Goal: Task Accomplishment & Management: Manage account settings

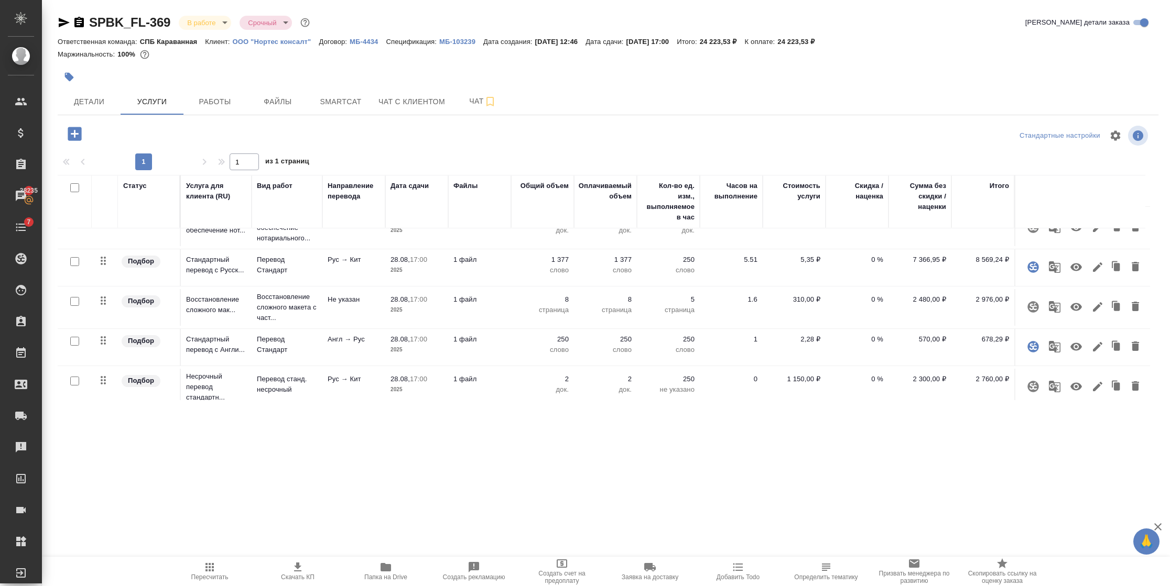
scroll to position [80, 0]
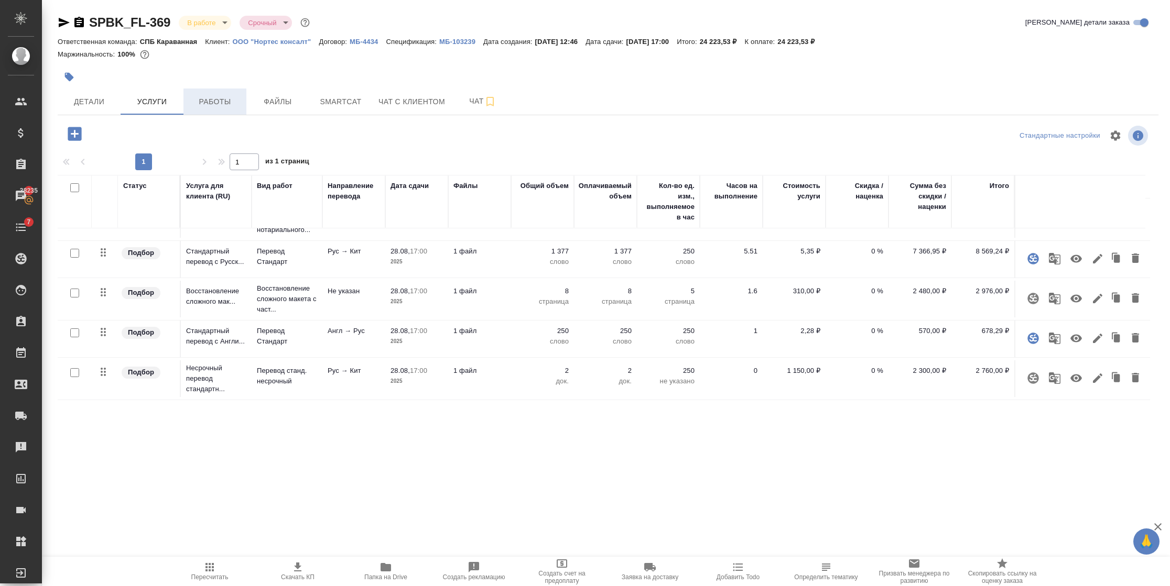
click at [226, 113] on button "Работы" at bounding box center [214, 102] width 63 height 26
click at [211, 102] on div "SPBK_FL-369 В работе inProgress Срочный urgent Кратко детали заказа Ответственн…" at bounding box center [608, 213] width 1112 height 427
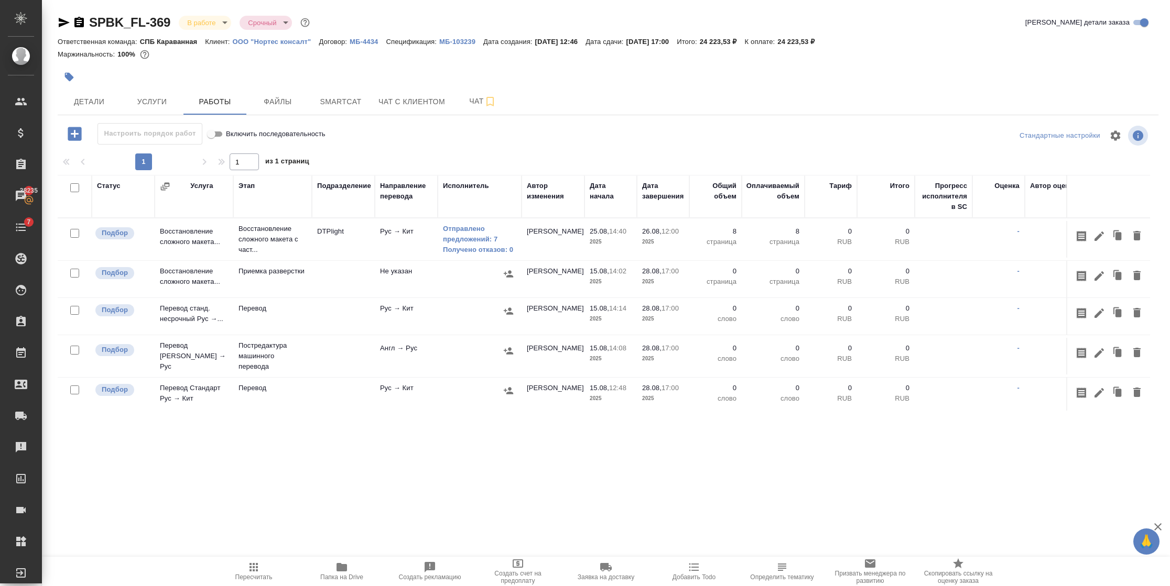
click at [586, 253] on td "25.08, 14:40 2025" at bounding box center [610, 239] width 52 height 37
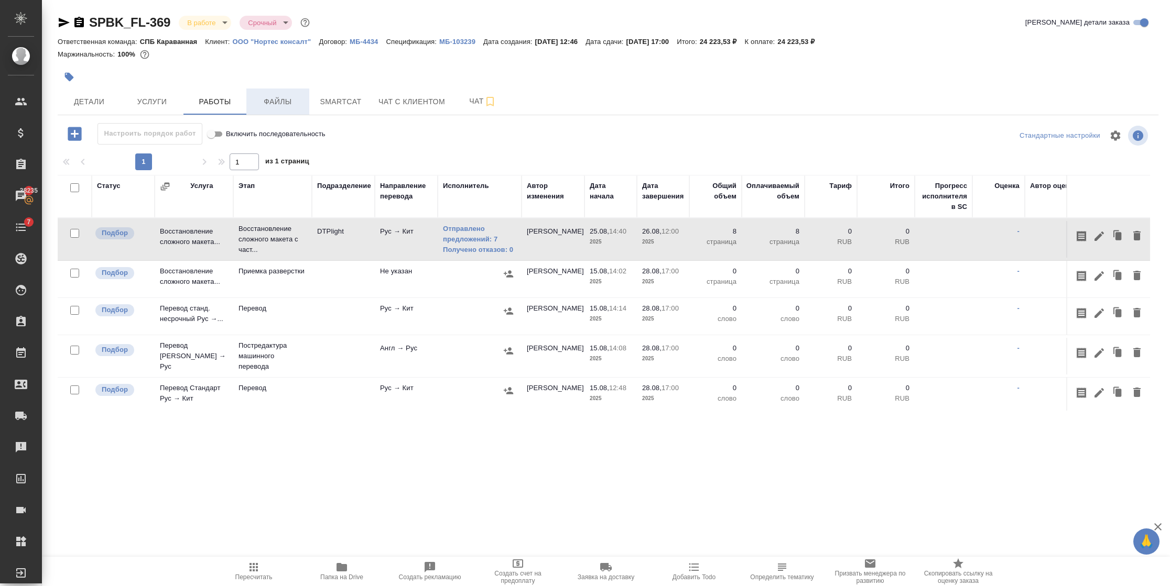
click at [285, 96] on span "Файлы" at bounding box center [278, 101] width 50 height 13
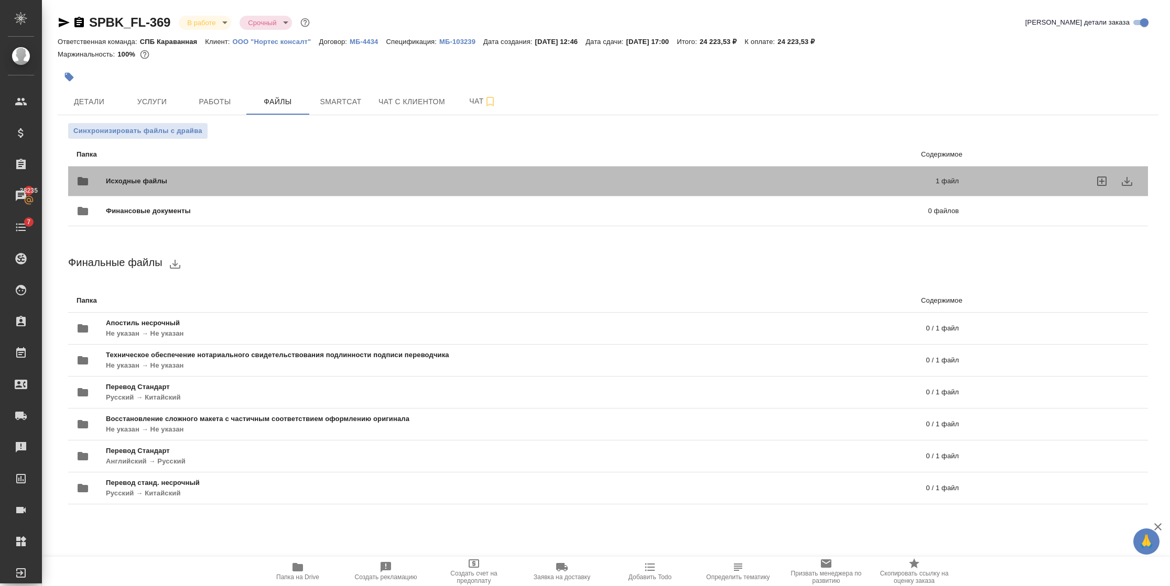
click at [339, 172] on div "Исходные файлы 1 файл" at bounding box center [518, 181] width 882 height 25
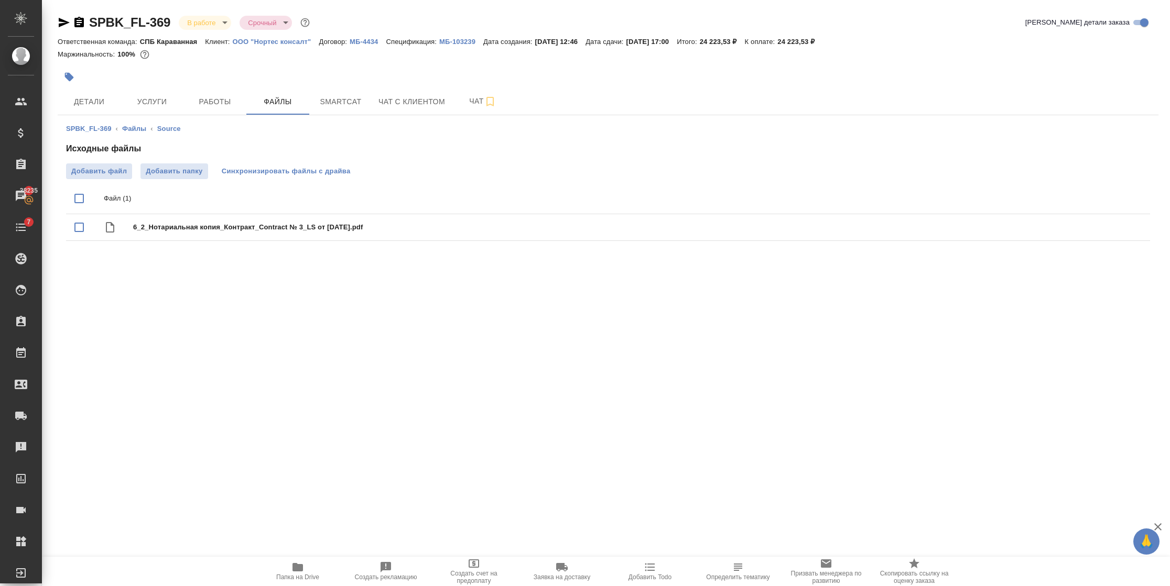
click at [337, 178] on button "Синхронизировать файлы с драйва" at bounding box center [285, 172] width 139 height 16
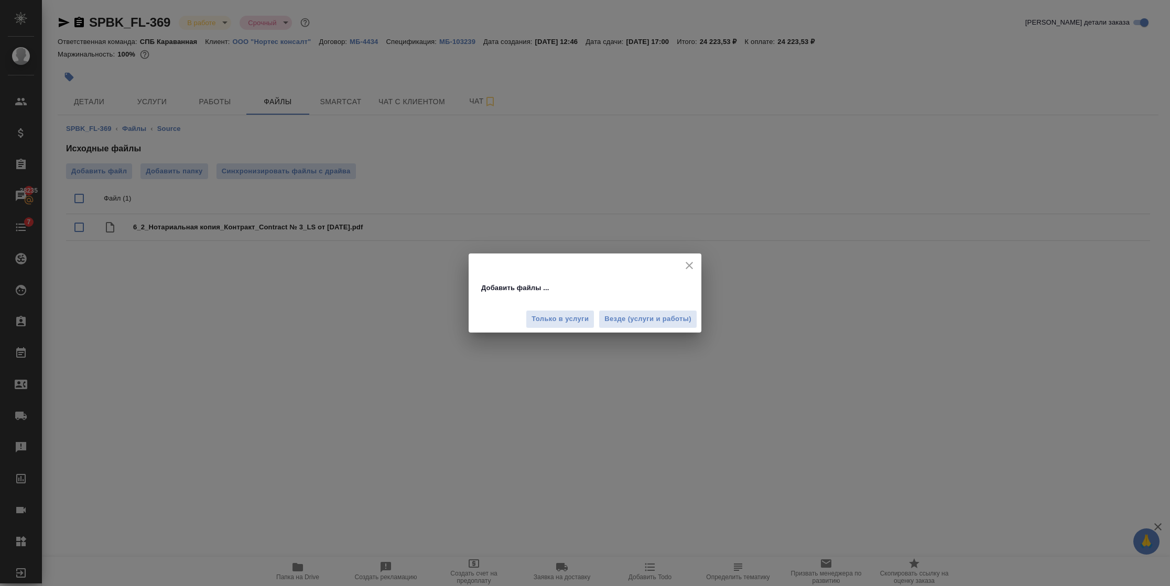
click at [694, 267] on icon "close" at bounding box center [689, 265] width 13 height 13
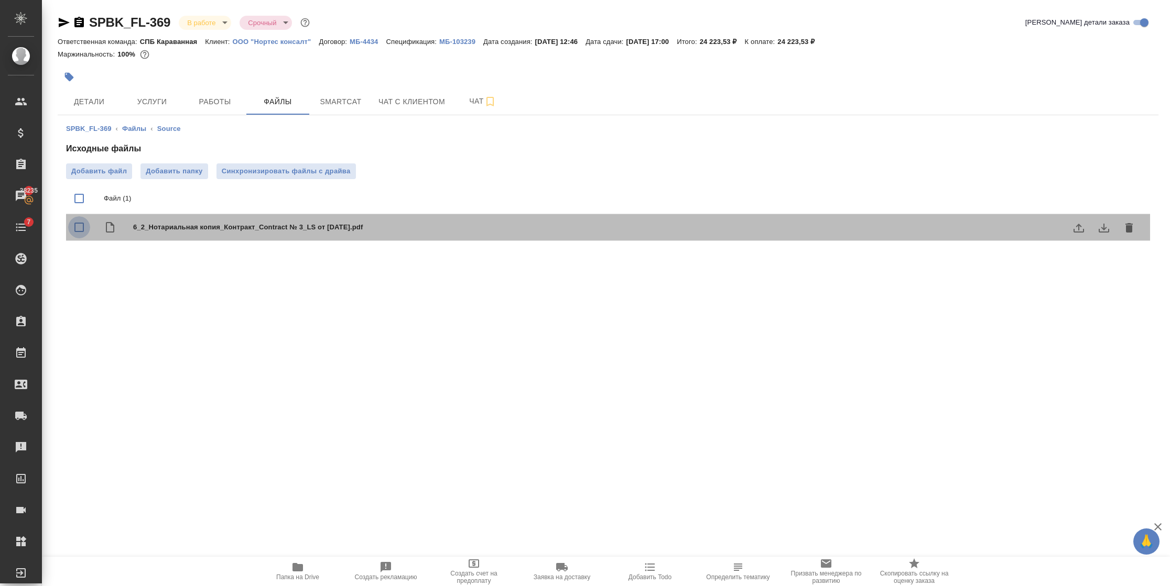
click at [83, 223] on input "checkbox" at bounding box center [79, 227] width 22 height 22
checkbox input "true"
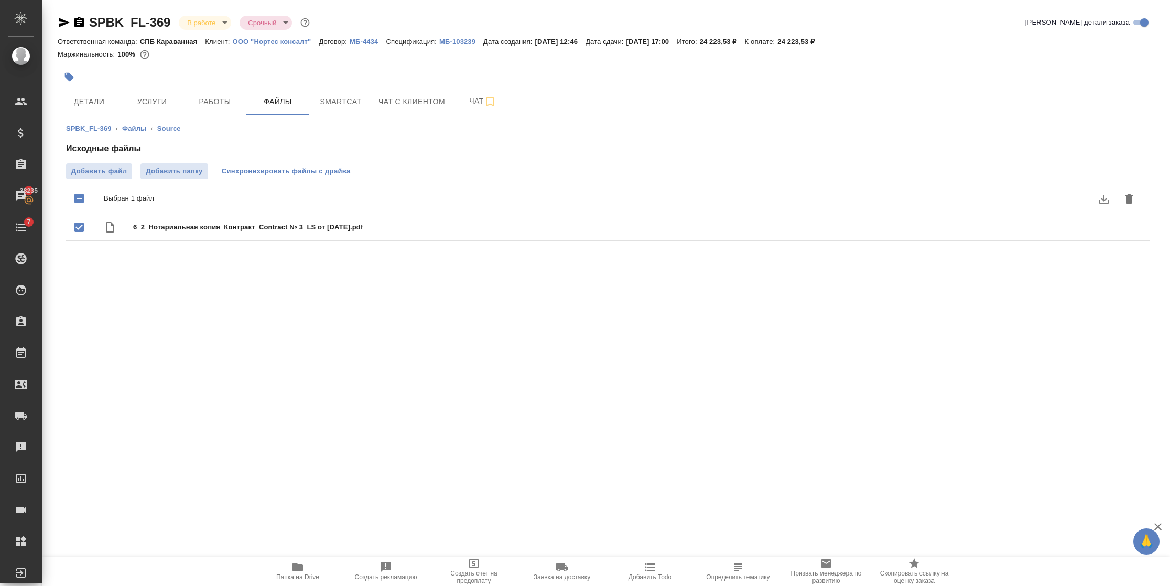
click at [246, 176] on span "Синхронизировать файлы с драйва" at bounding box center [286, 171] width 129 height 10
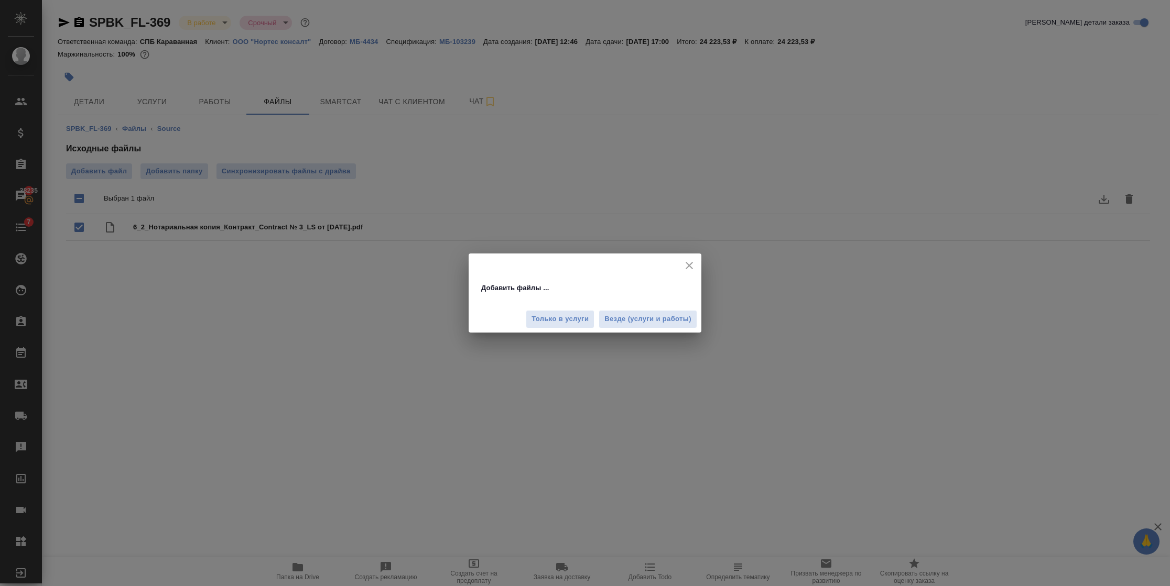
click at [696, 258] on div at bounding box center [585, 262] width 233 height 17
click at [703, 257] on div "Добавить файлы ... Только в услуги Везде (услуги и работы)" at bounding box center [585, 293] width 1170 height 586
click at [688, 256] on div at bounding box center [585, 262] width 233 height 17
click at [691, 262] on icon "close" at bounding box center [689, 265] width 13 height 13
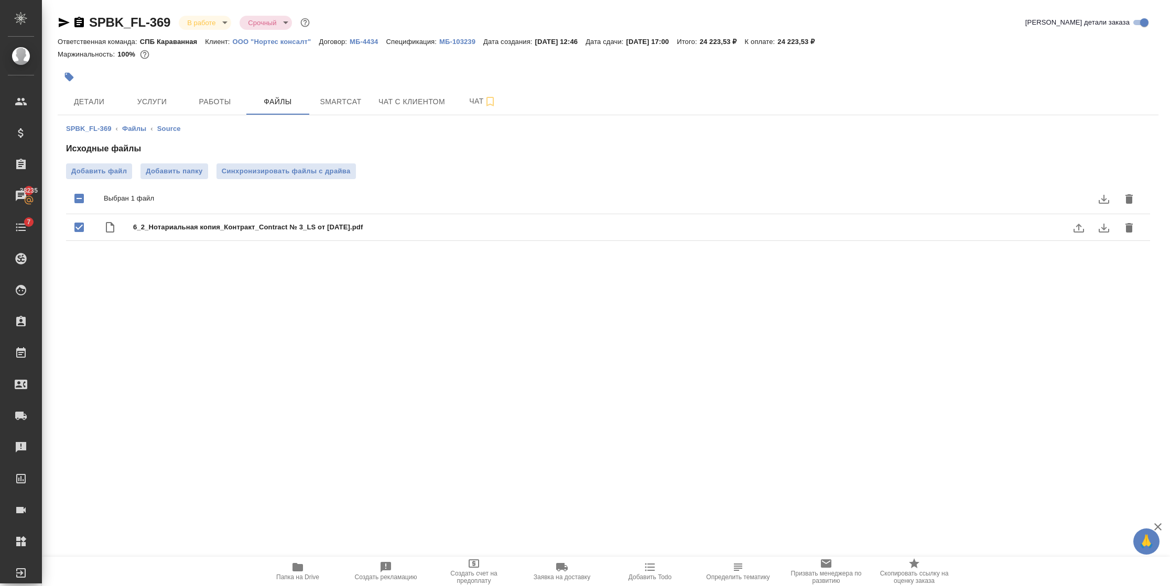
click at [78, 227] on input "checkbox" at bounding box center [79, 227] width 22 height 22
checkbox input "false"
click at [219, 100] on span "Работы" at bounding box center [215, 101] width 50 height 13
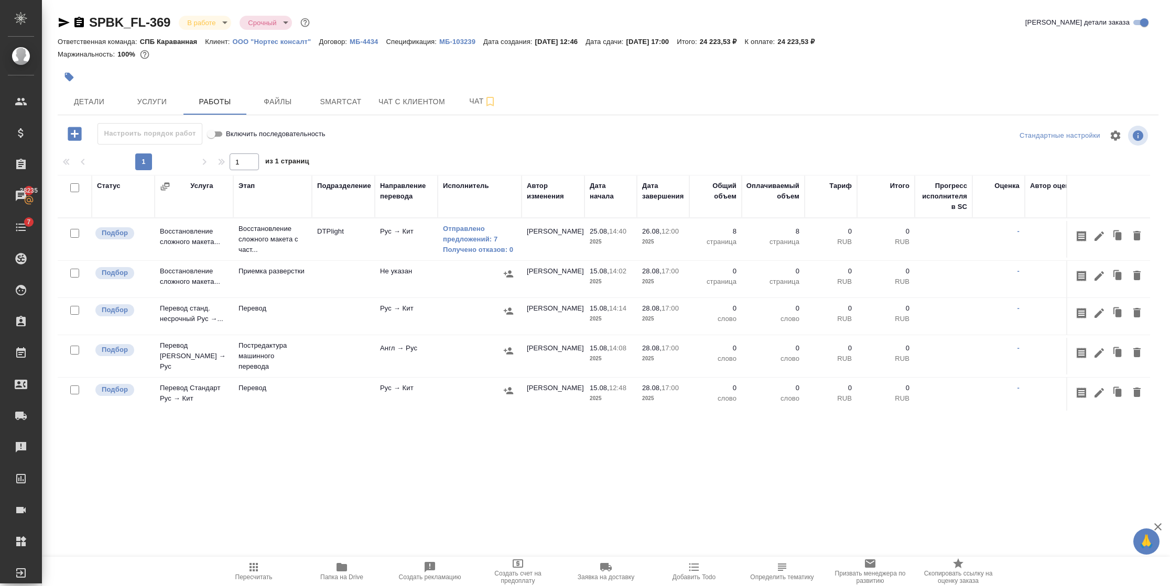
click at [570, 238] on td "[PERSON_NAME]" at bounding box center [552, 239] width 63 height 37
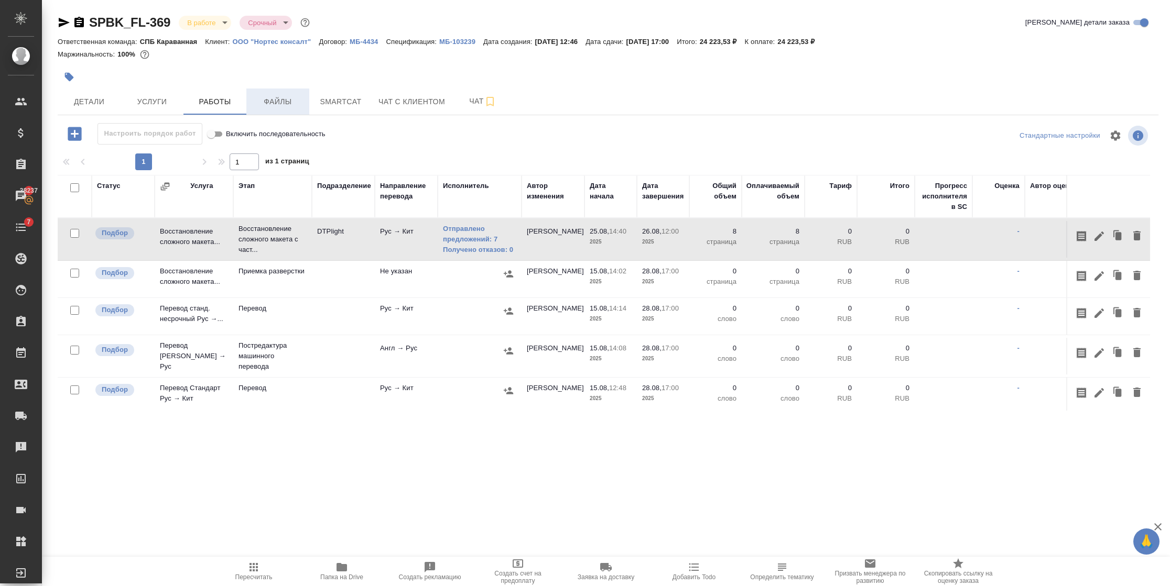
click at [285, 107] on span "Файлы" at bounding box center [278, 101] width 50 height 13
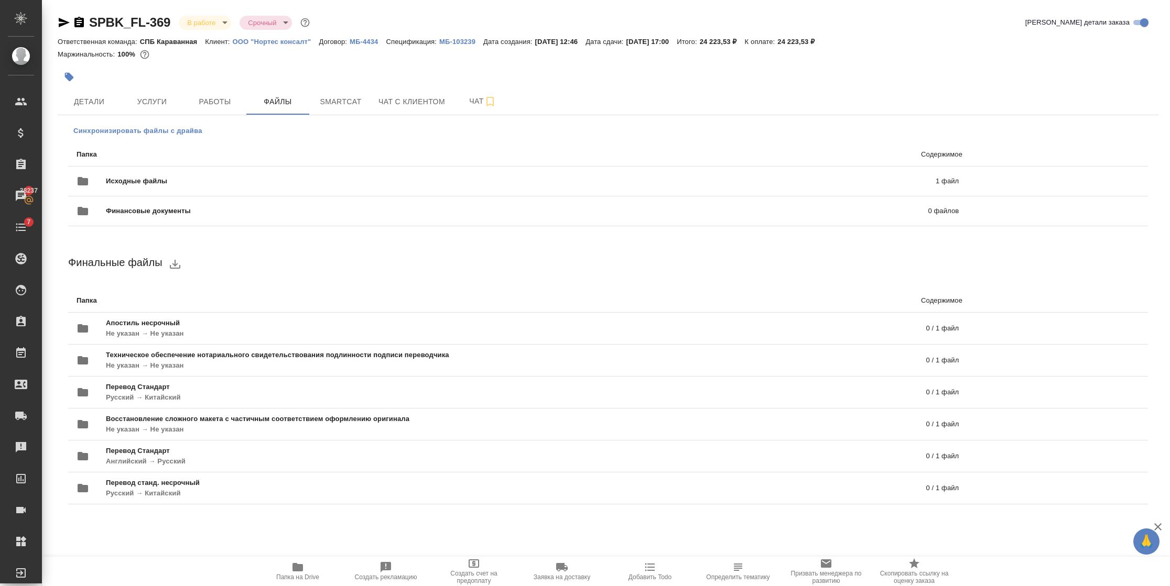
click at [166, 128] on span "Синхронизировать файлы с драйва" at bounding box center [137, 131] width 129 height 10
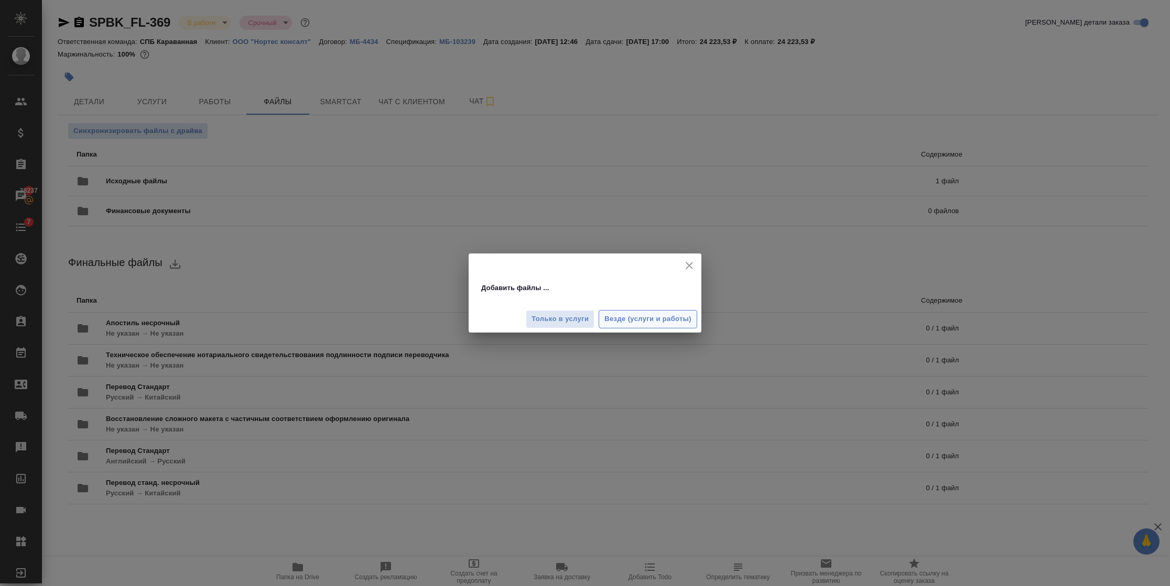
click at [663, 324] on span "Везде (услуги и работы)" at bounding box center [647, 319] width 87 height 12
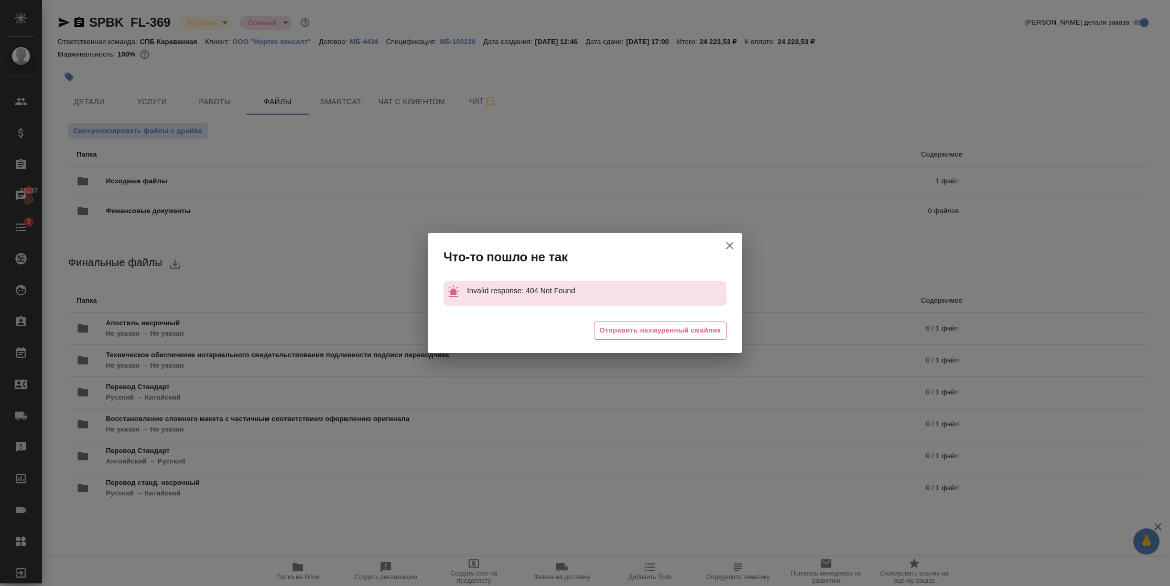
click at [728, 242] on icon "button" at bounding box center [729, 245] width 13 height 13
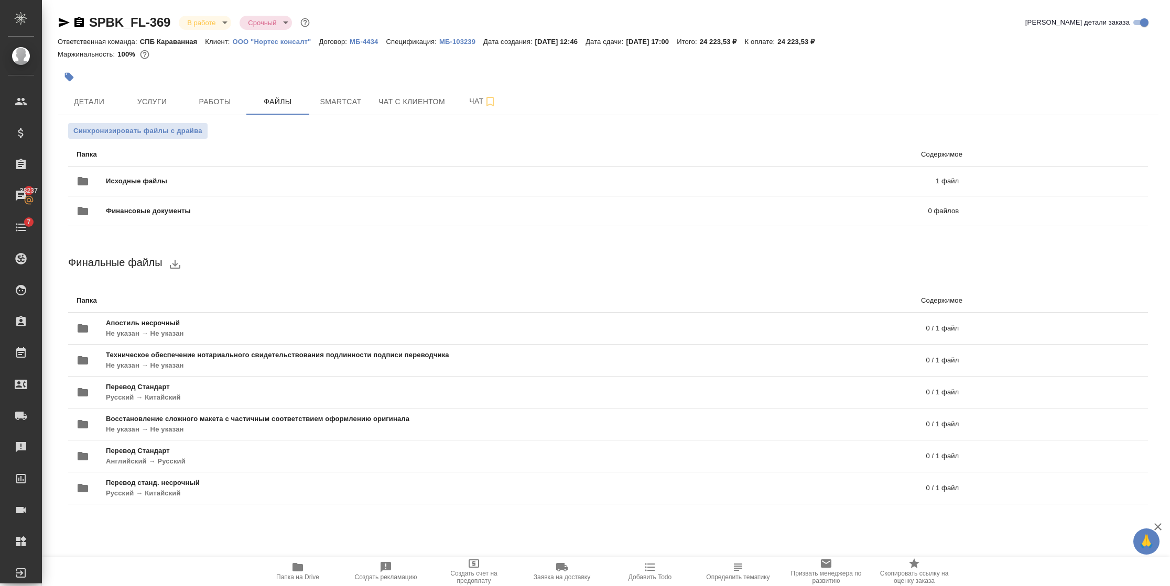
click at [288, 576] on span "Папка на Drive" at bounding box center [297, 577] width 43 height 7
click at [182, 128] on span "Синхронизировать файлы с драйва" at bounding box center [137, 131] width 129 height 10
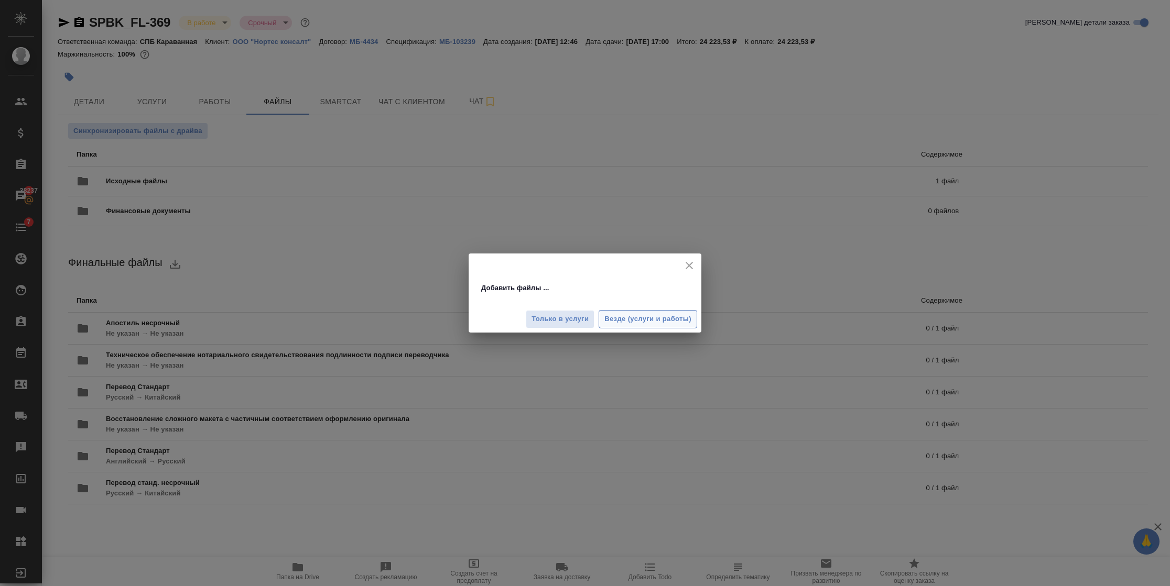
click at [629, 313] on span "Везде (услуги и работы)" at bounding box center [647, 319] width 87 height 12
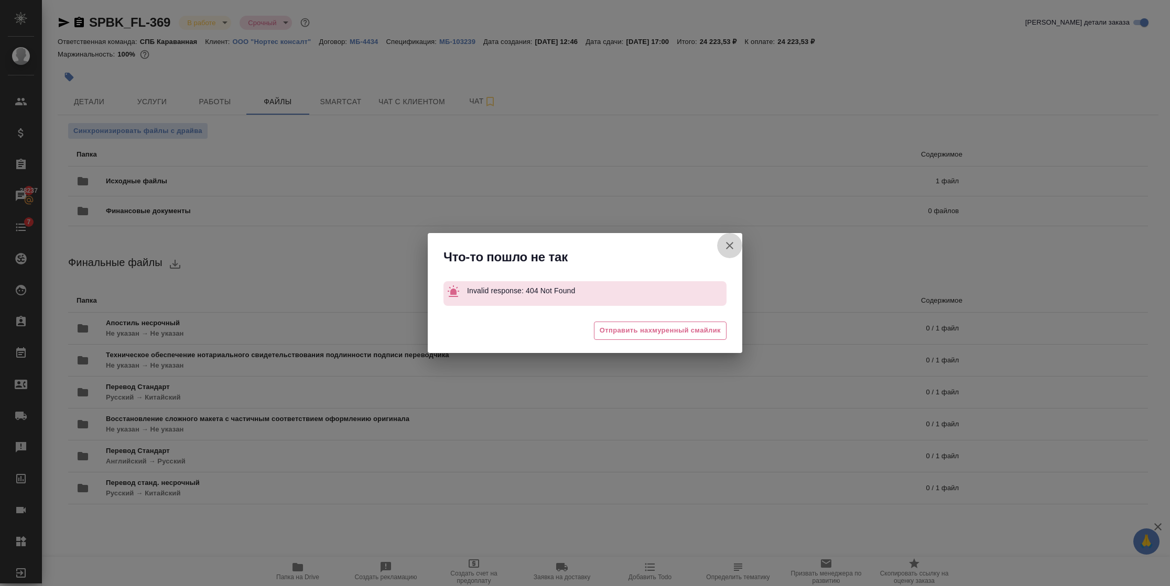
click at [734, 242] on icon "button" at bounding box center [729, 245] width 13 height 13
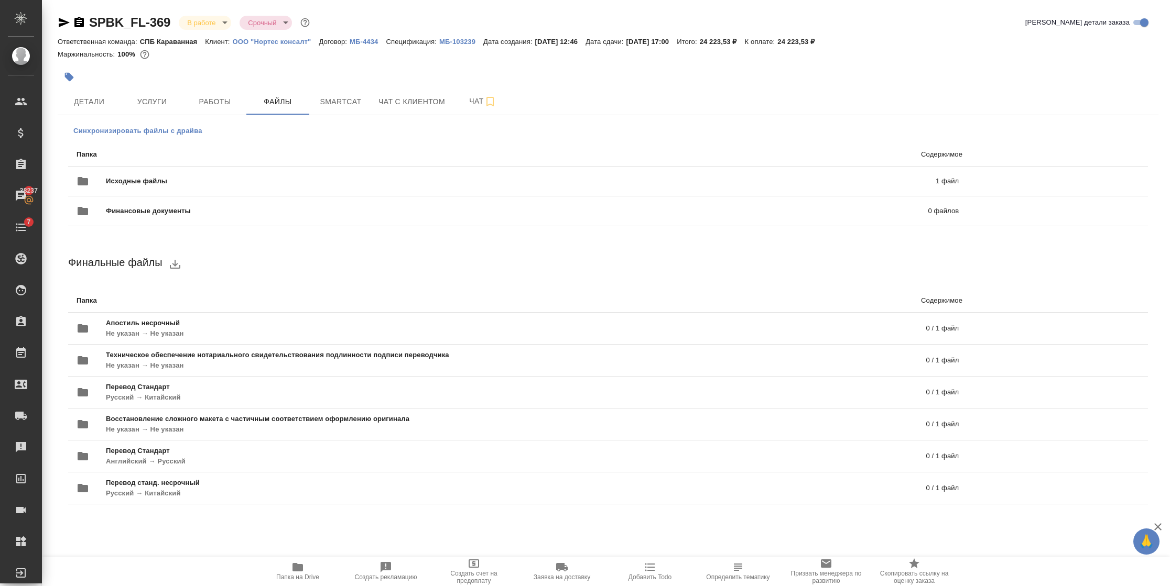
click at [125, 135] on span "Синхронизировать файлы с драйва" at bounding box center [137, 131] width 129 height 10
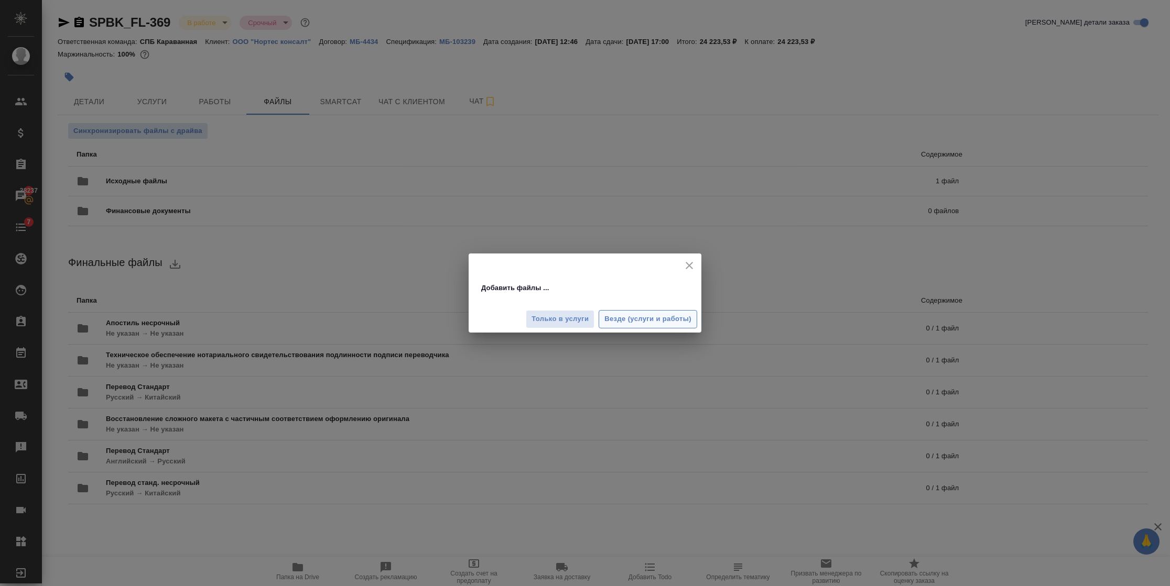
click at [624, 321] on span "Везде (услуги и работы)" at bounding box center [647, 319] width 87 height 12
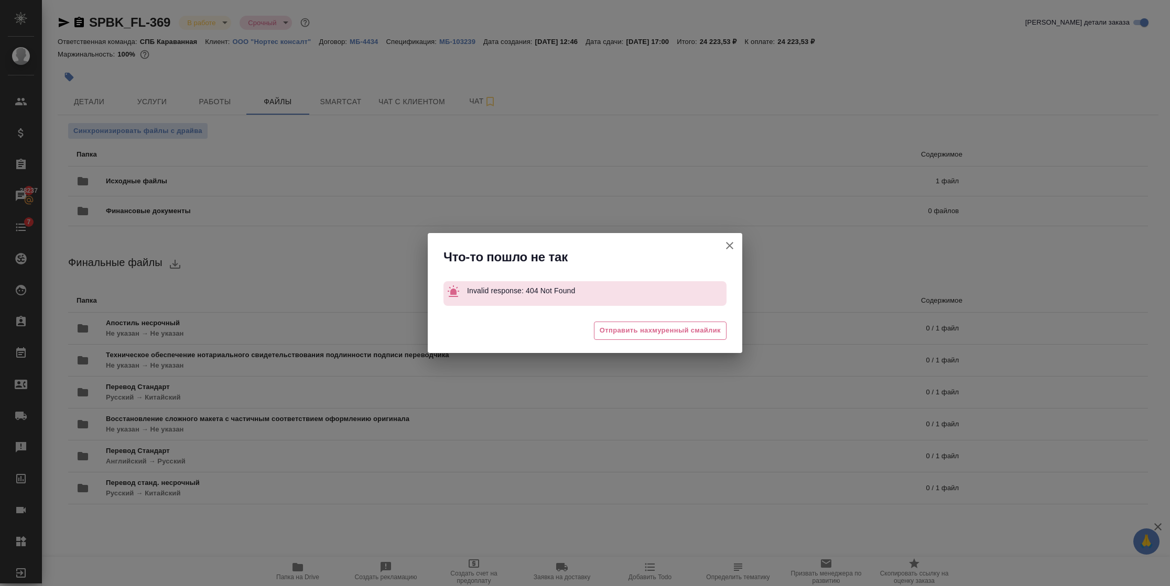
click at [732, 241] on icon "button" at bounding box center [729, 245] width 13 height 13
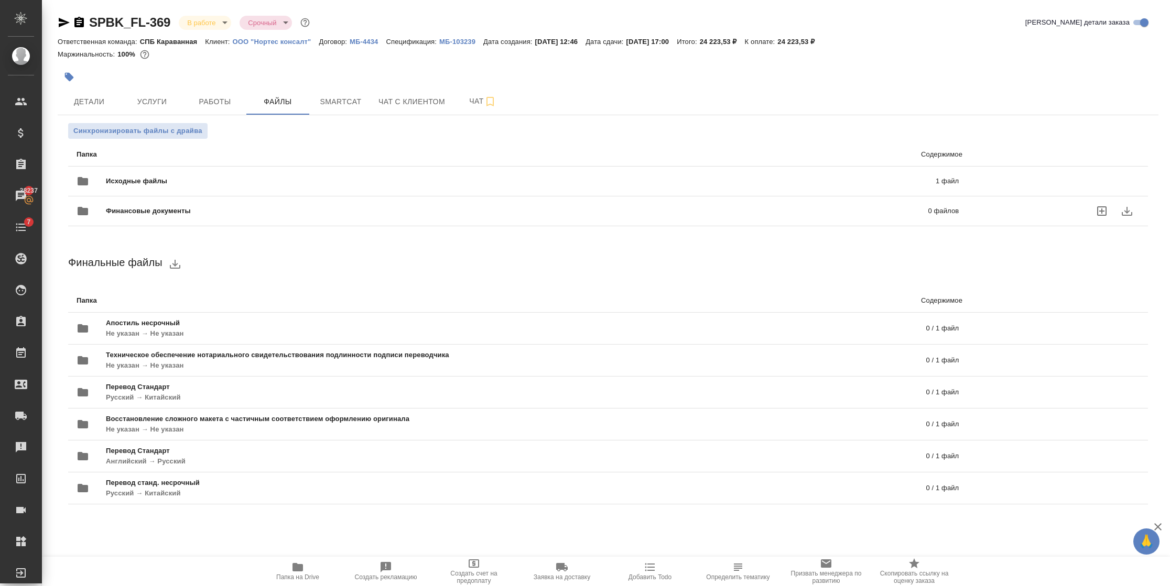
click at [171, 182] on span "Исходные файлы" at bounding box center [328, 181] width 445 height 10
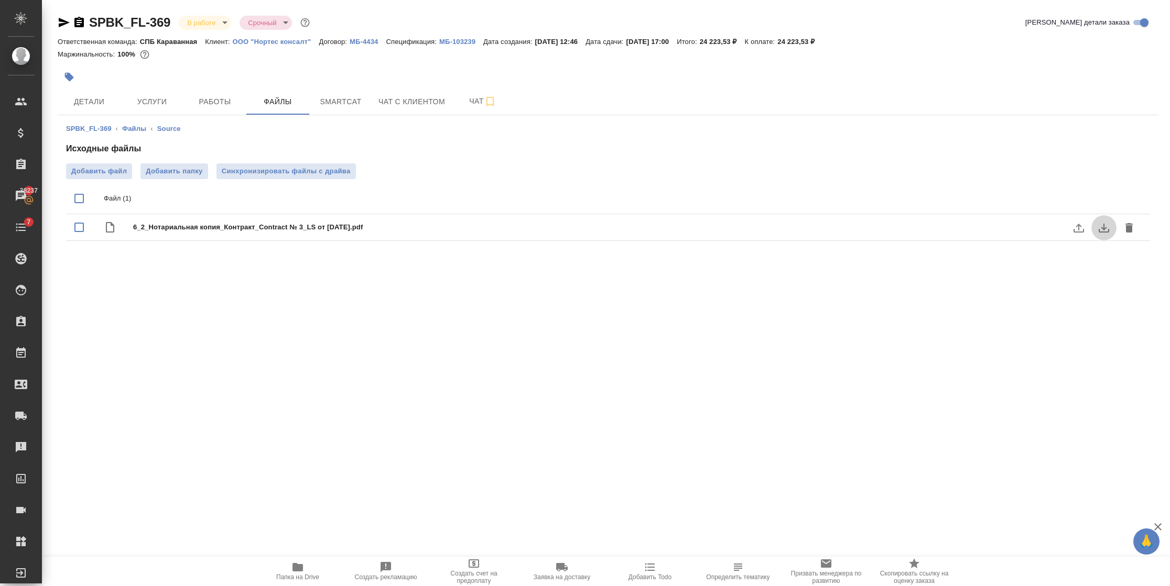
click at [1105, 233] on icon "download" at bounding box center [1103, 228] width 13 height 13
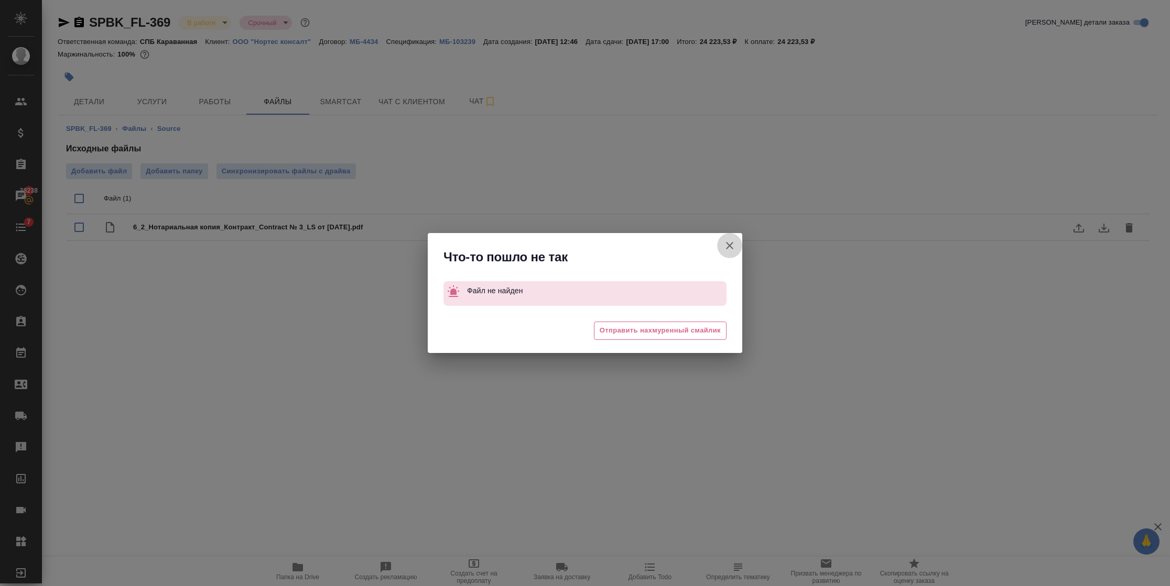
click at [732, 239] on icon "button" at bounding box center [729, 245] width 13 height 13
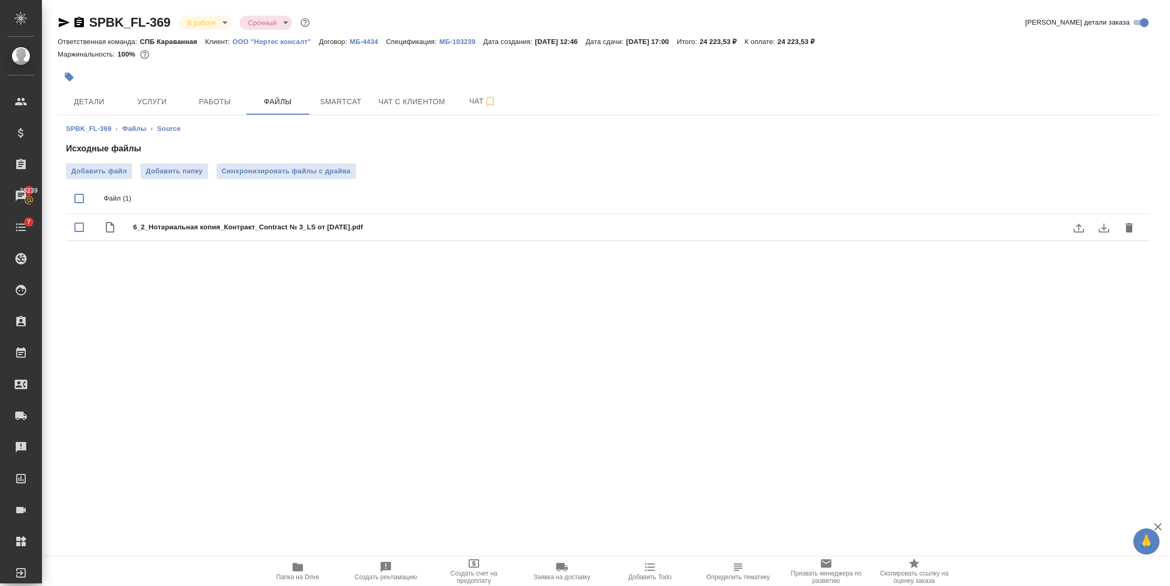
click at [1126, 228] on icon "delete" at bounding box center [1128, 227] width 7 height 9
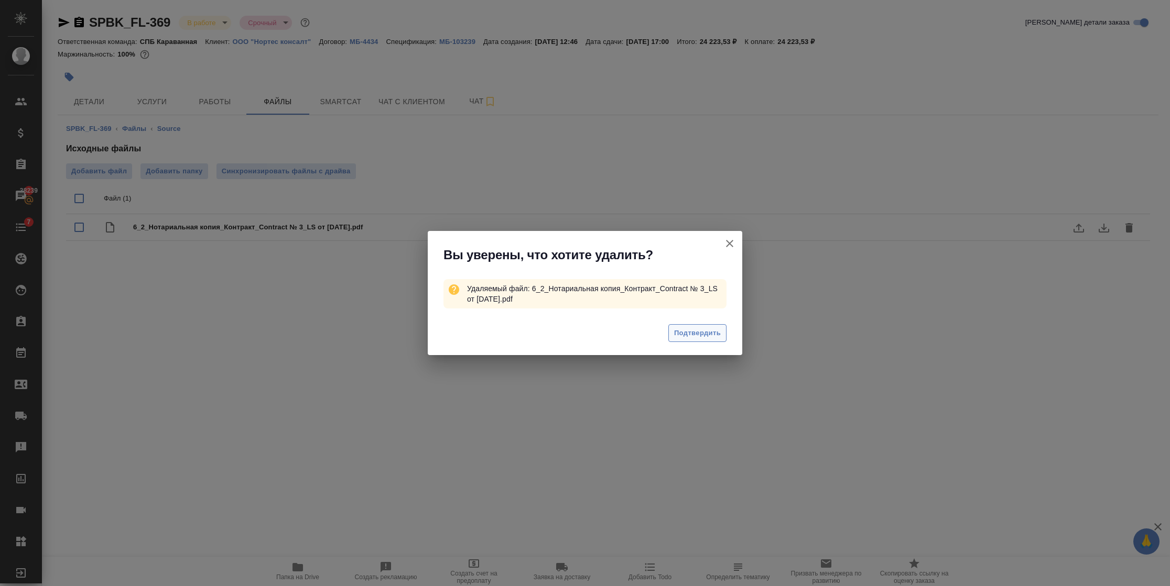
click at [710, 330] on span "Подтвердить" at bounding box center [697, 334] width 47 height 12
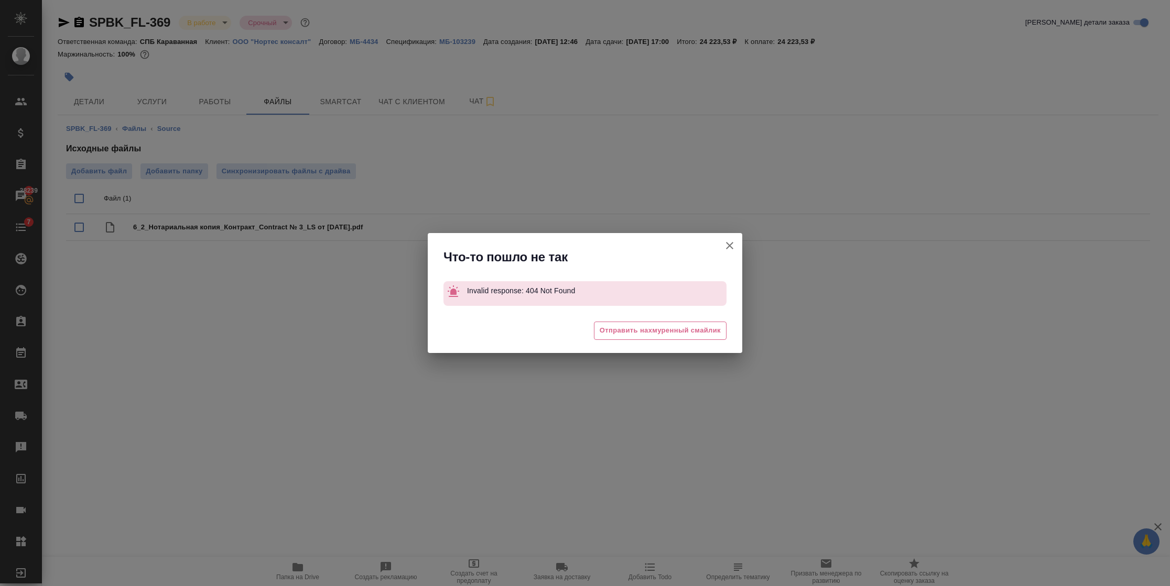
click at [735, 241] on icon "button" at bounding box center [729, 245] width 13 height 13
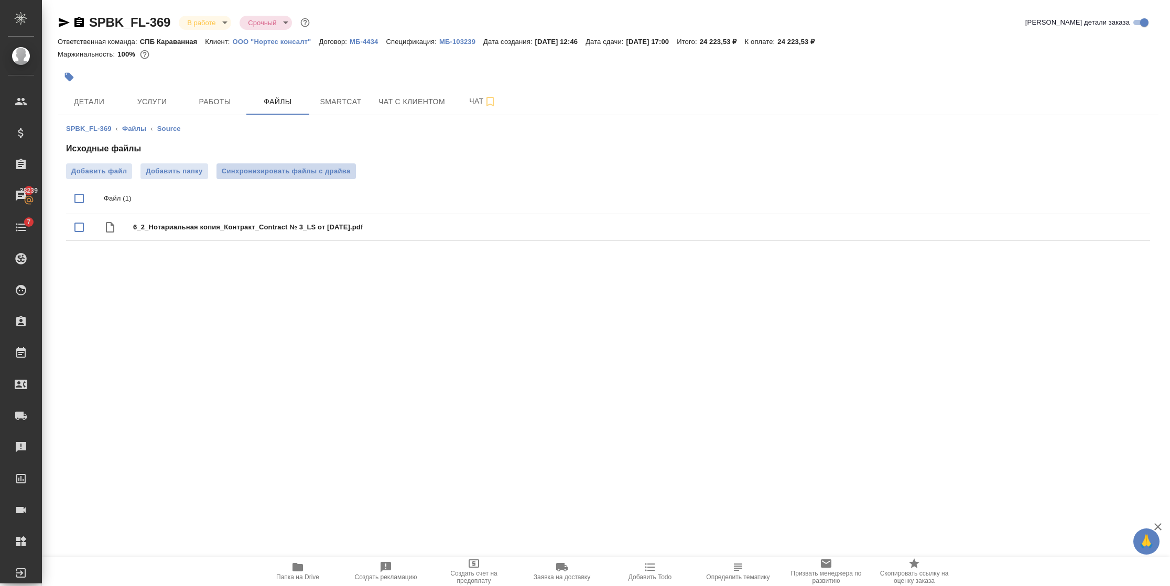
click at [254, 171] on span "Синхронизировать файлы с драйва" at bounding box center [286, 171] width 129 height 10
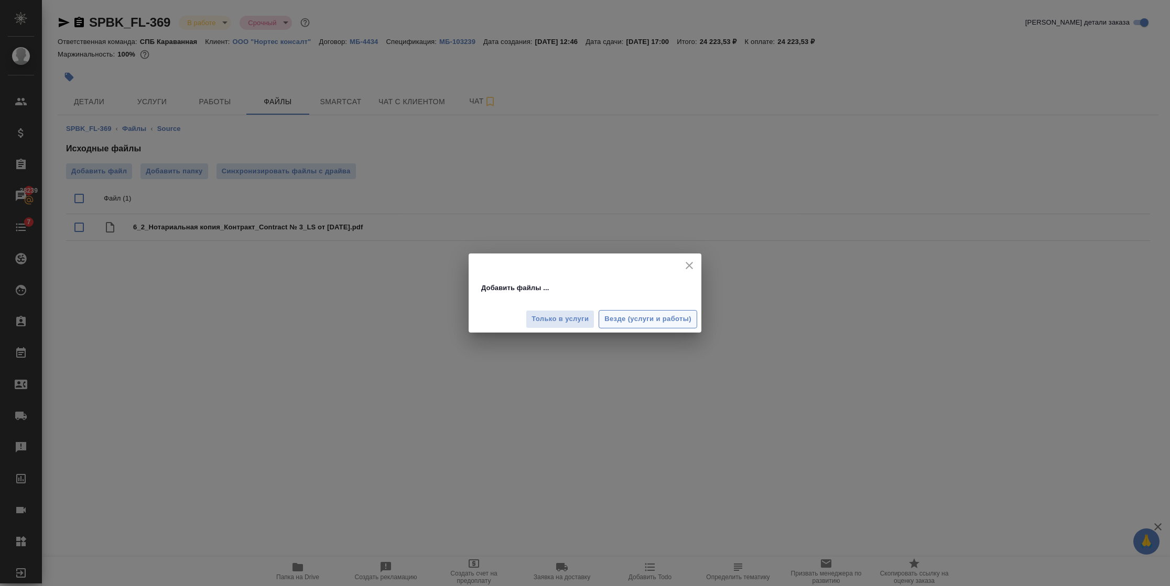
click at [665, 315] on span "Везде (услуги и работы)" at bounding box center [647, 319] width 87 height 12
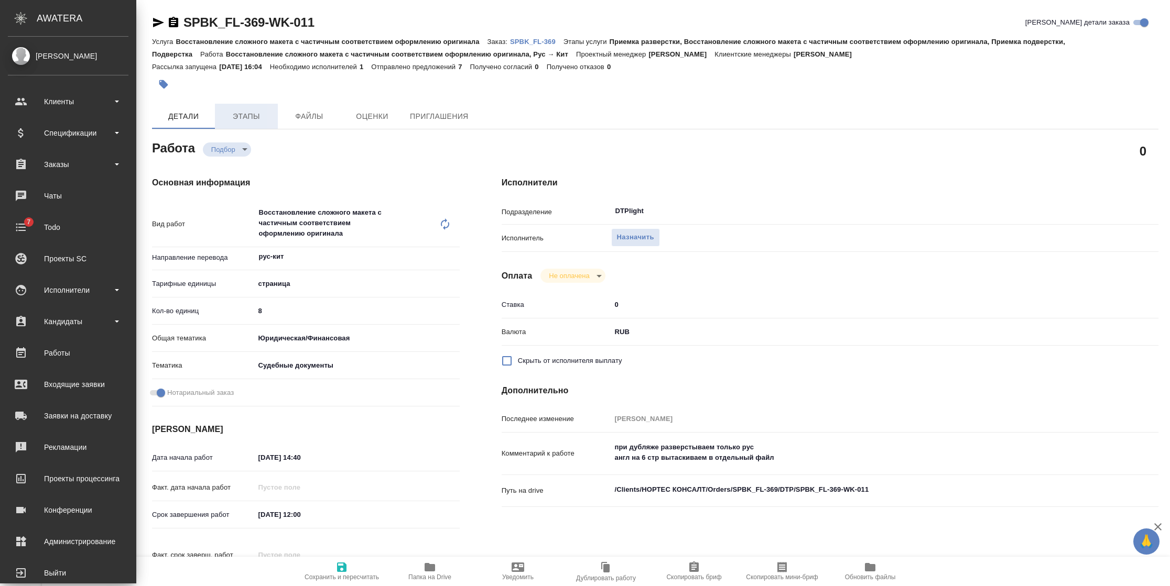
type textarea "x"
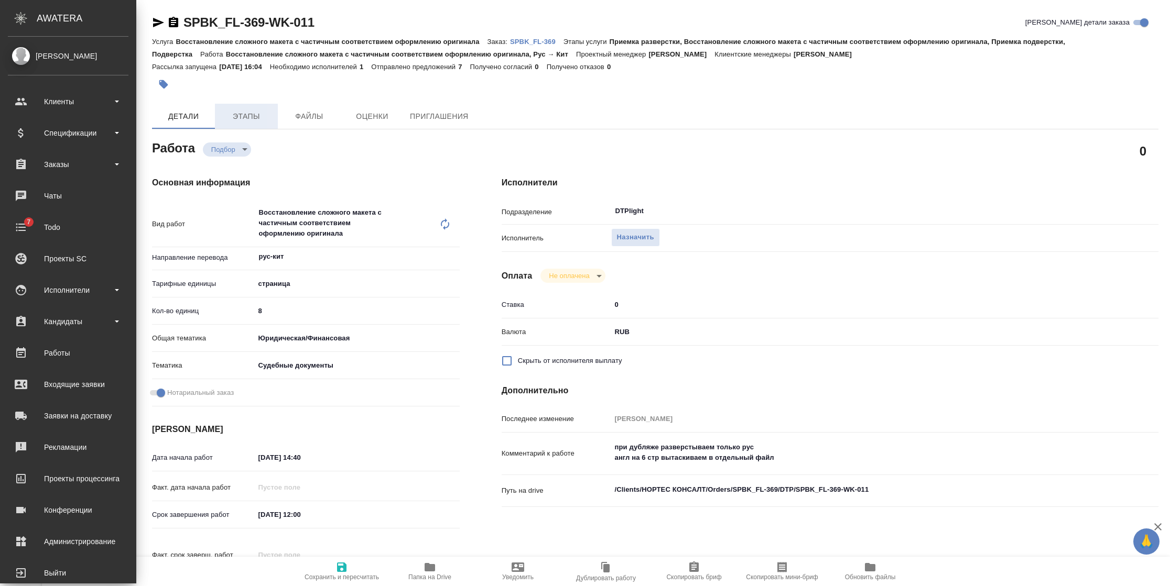
type textarea "x"
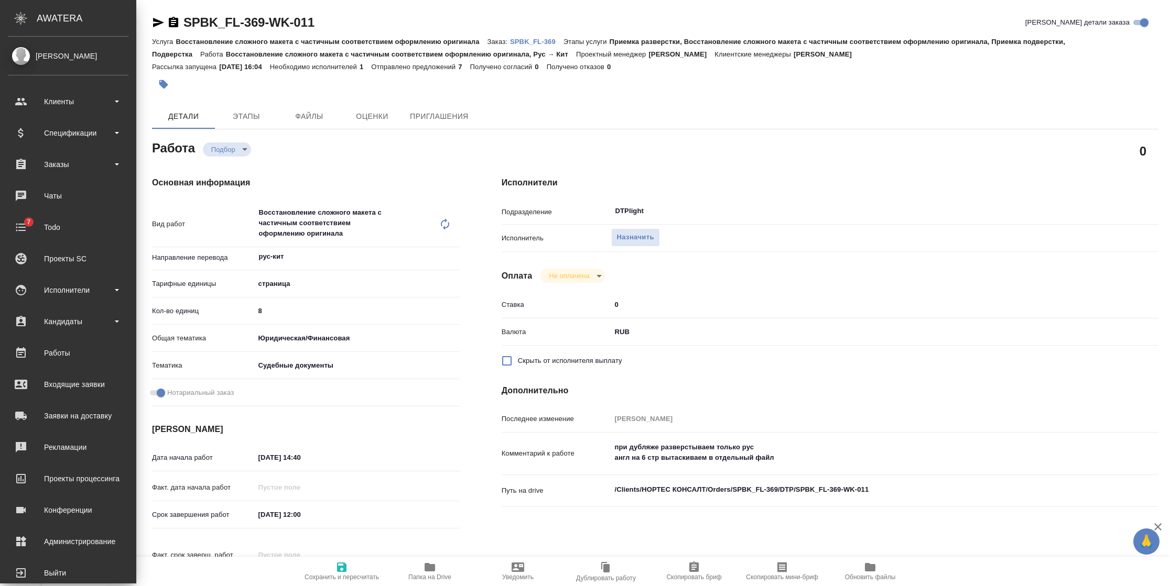
type textarea "x"
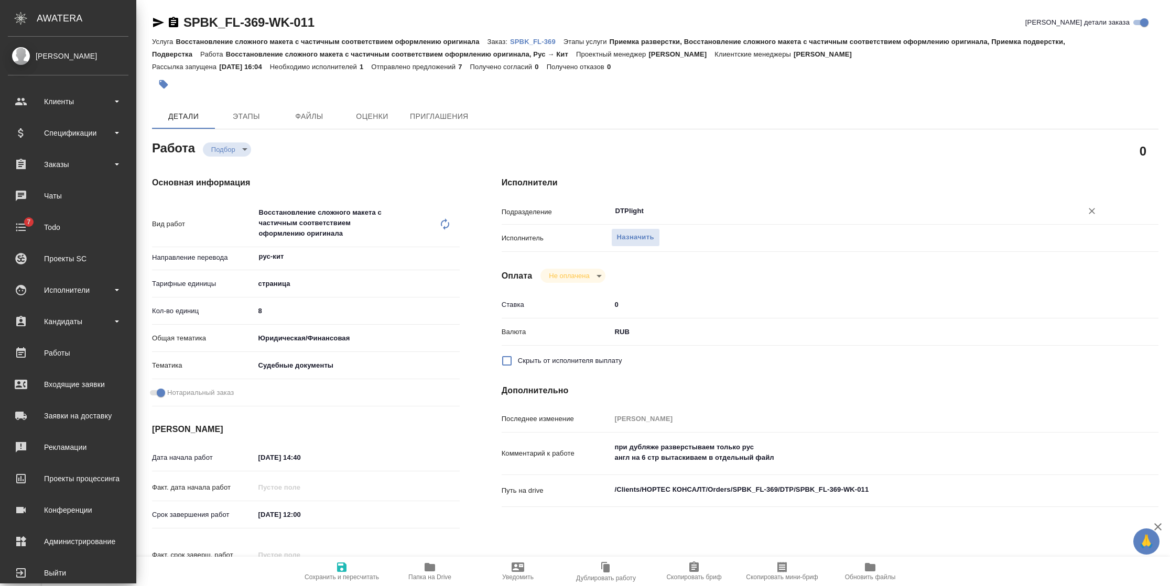
type textarea "x"
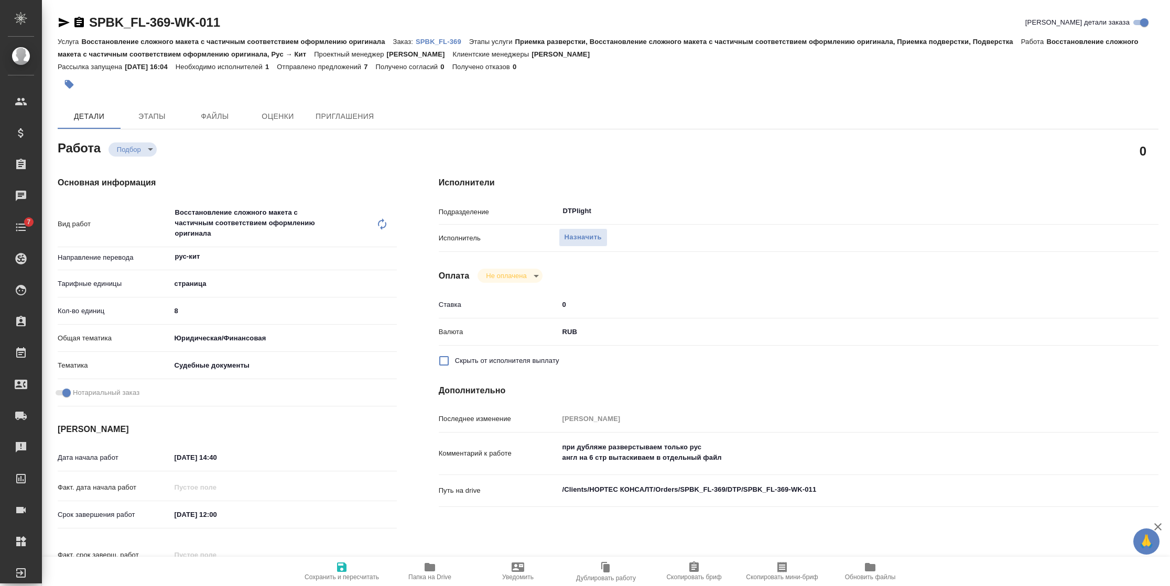
type textarea "x"
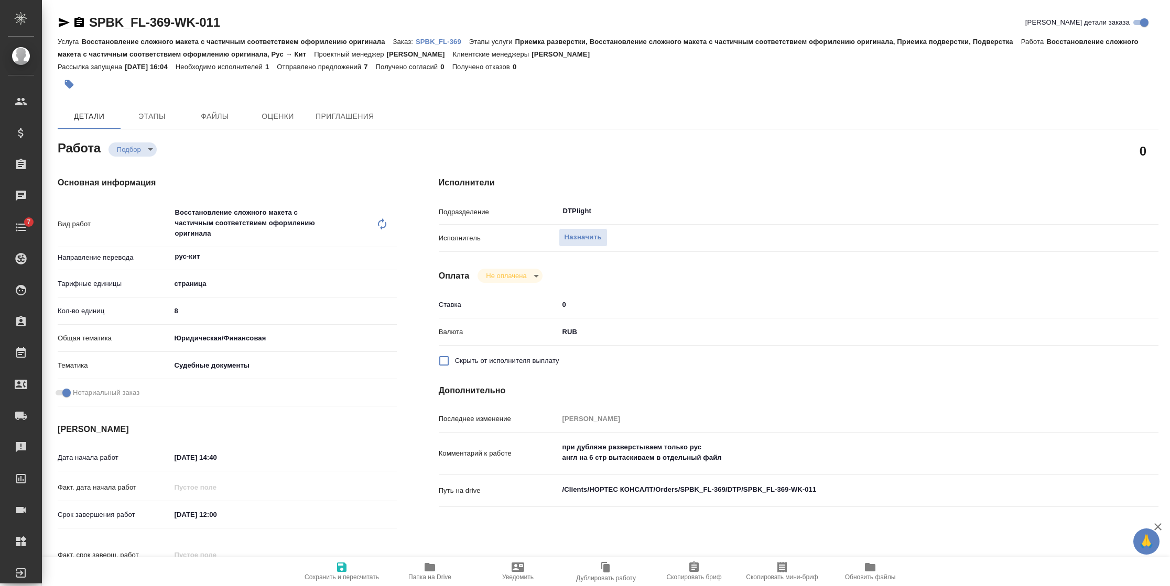
type textarea "x"
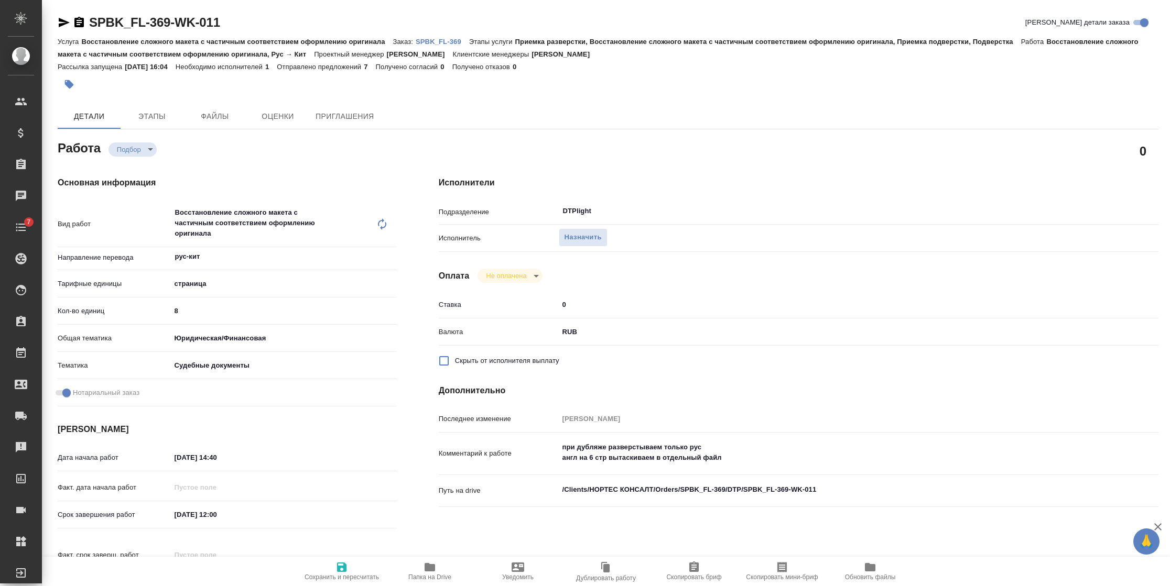
type textarea "x"
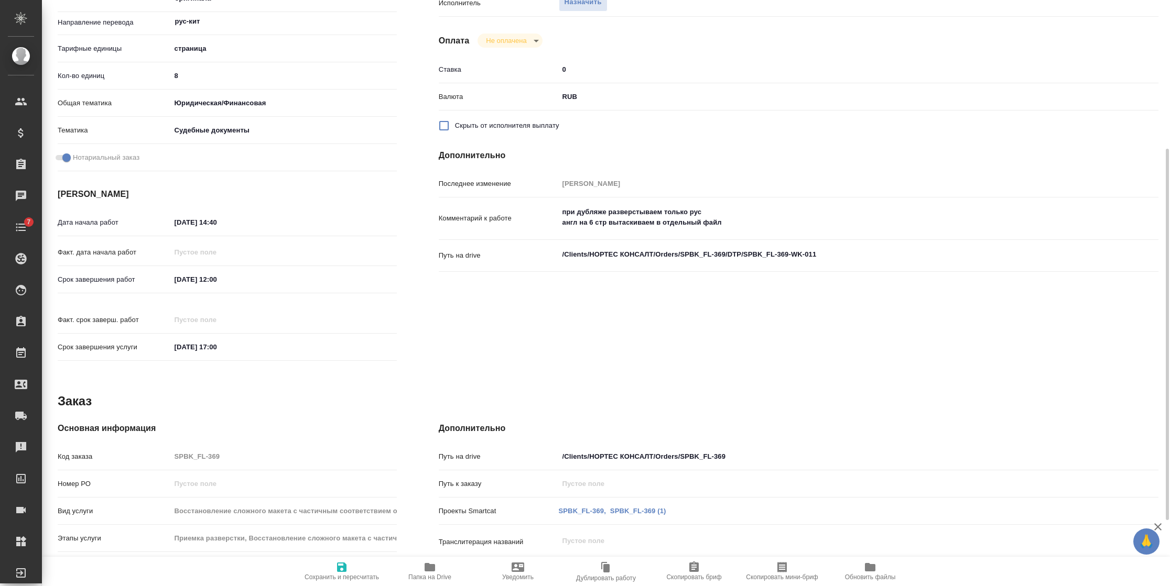
type textarea "x"
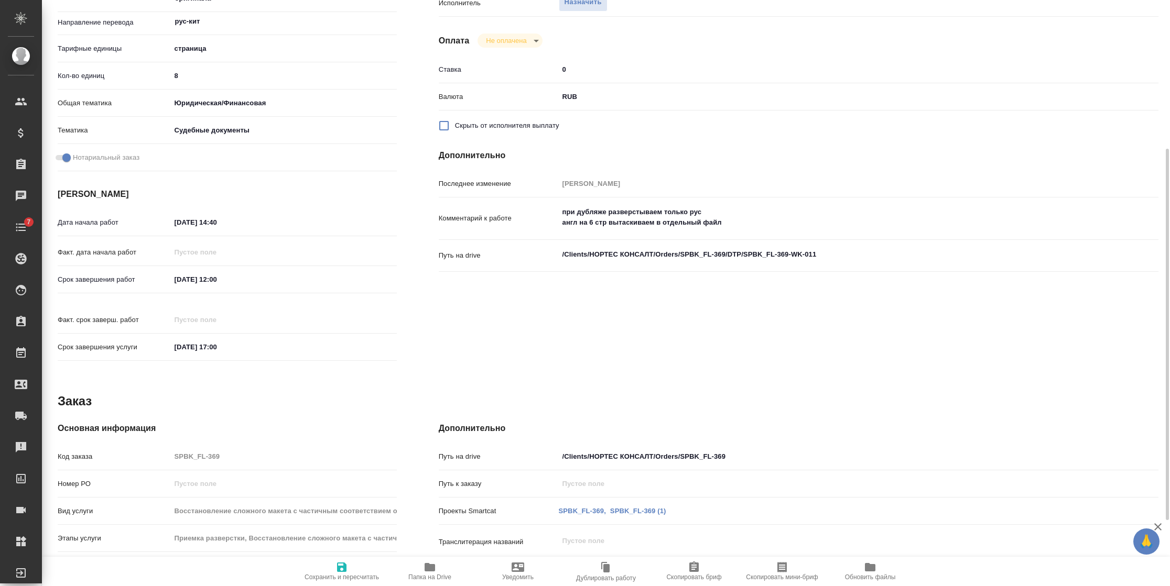
scroll to position [340, 0]
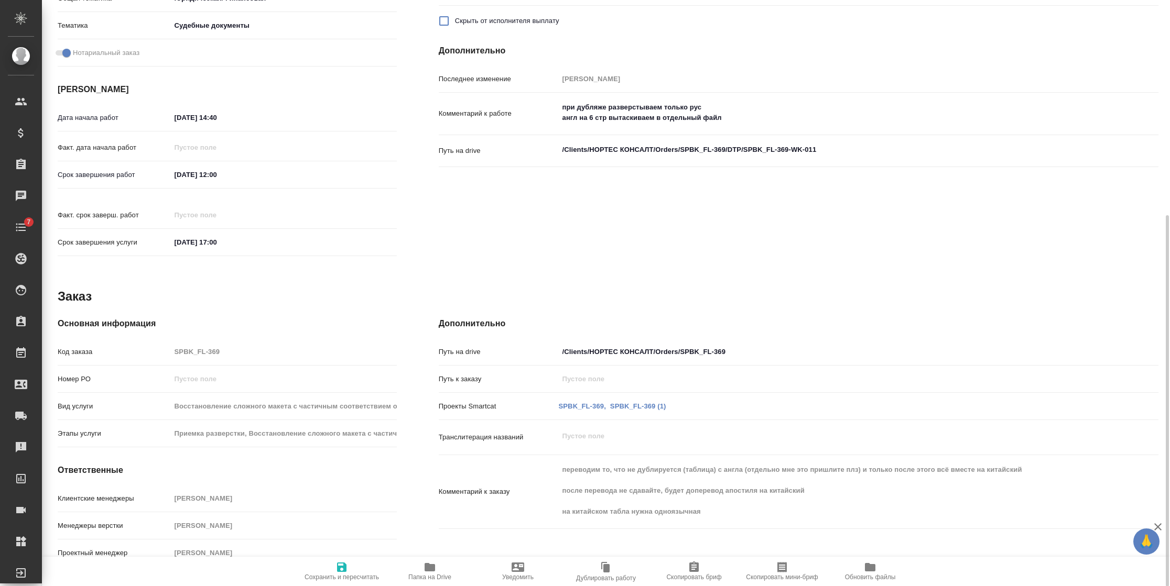
type textarea "x"
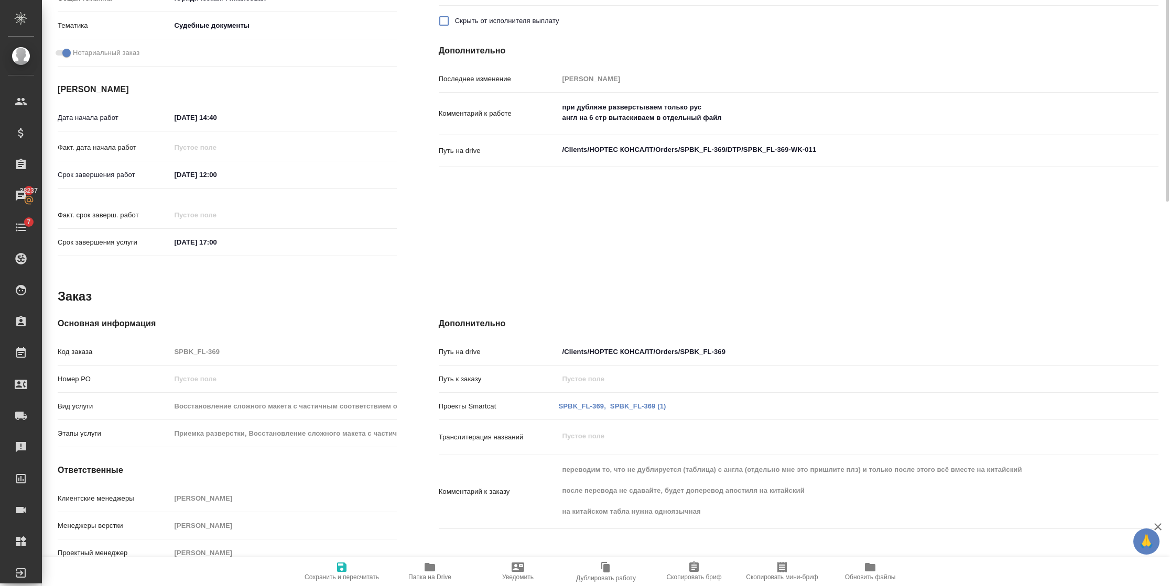
scroll to position [104, 0]
